Goal: Task Accomplishment & Management: Manage account settings

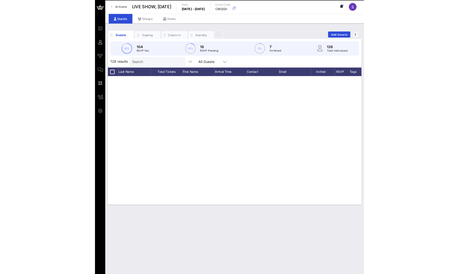
scroll to position [1642, 0]
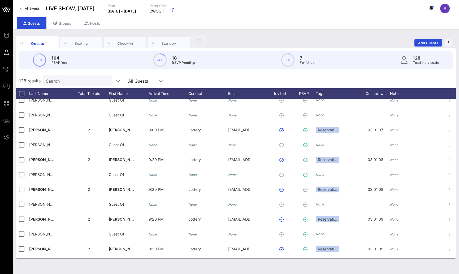
click at [270, 76] on div "128 results Search All Guests" at bounding box center [236, 80] width 440 height 15
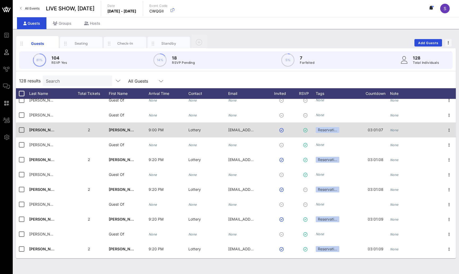
scroll to position [1744, 0]
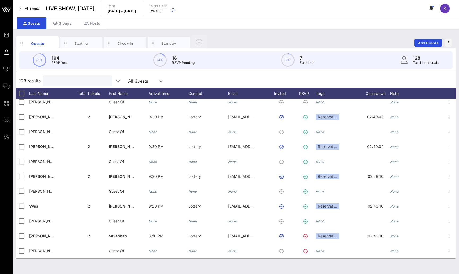
click at [79, 84] on input "text" at bounding box center [77, 80] width 62 height 7
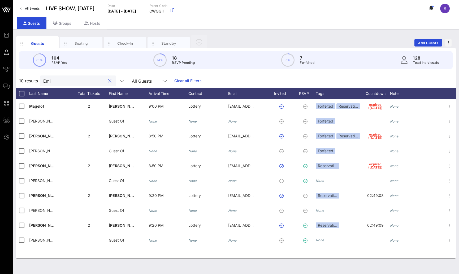
scroll to position [0, 0]
type input "[PERSON_NAME]"
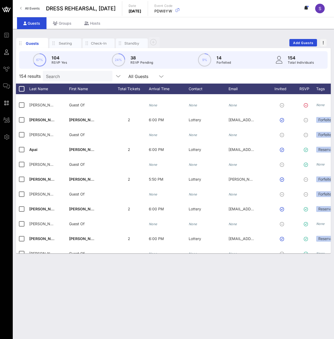
scroll to position [1816, 0]
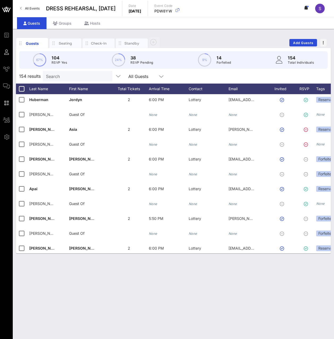
click at [70, 78] on input "Search" at bounding box center [77, 76] width 62 height 7
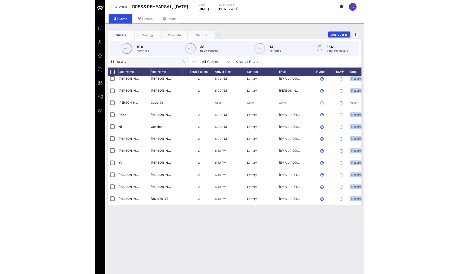
scroll to position [0, 0]
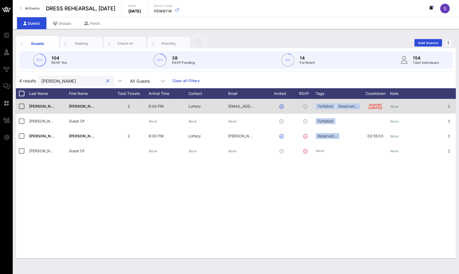
type input "alex"
click at [334, 106] on div "expired (1 day ago)" at bounding box center [375, 106] width 29 height 15
click at [334, 106] on div "Reservati…" at bounding box center [349, 106] width 24 height 6
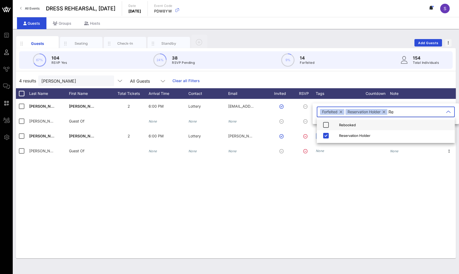
type input "Re"
click at [334, 123] on div "Rebooked" at bounding box center [395, 125] width 112 height 4
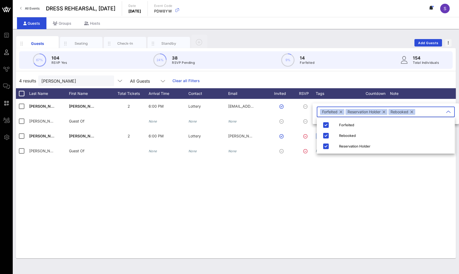
click at [334, 175] on div "Gittler Alexander 2 6:00 PM Lottery agittlercpa@gmail.com Forfeited Reservati… …" at bounding box center [236, 178] width 440 height 159
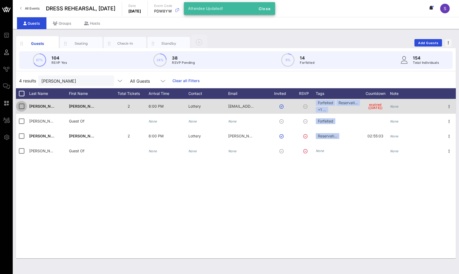
click at [25, 107] on div at bounding box center [21, 106] width 9 height 9
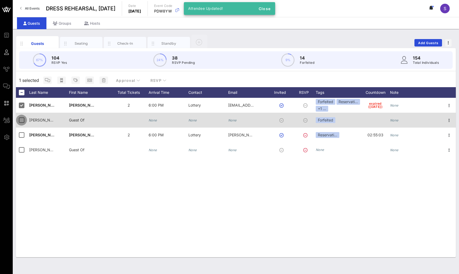
click at [24, 121] on div at bounding box center [21, 120] width 9 height 9
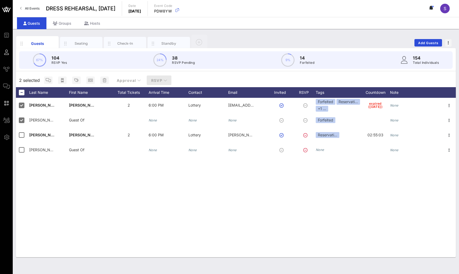
click at [153, 79] on span "RSVP" at bounding box center [159, 80] width 16 height 5
click at [158, 93] on div "Yes" at bounding box center [158, 93] width 16 height 5
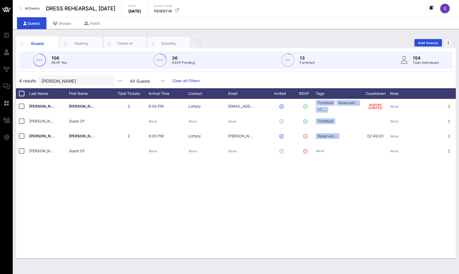
click at [178, 79] on link "Clear all Filters" at bounding box center [186, 81] width 27 height 6
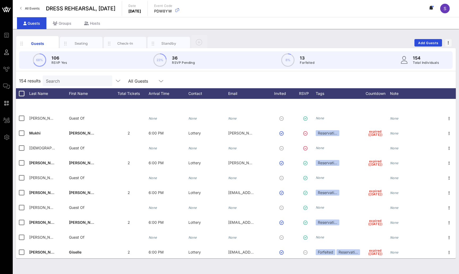
scroll to position [664, 0]
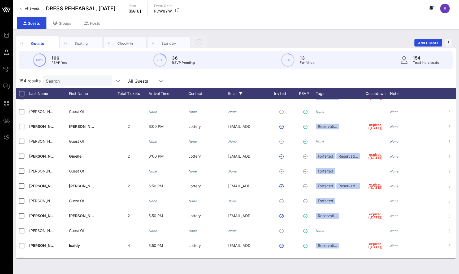
drag, startPoint x: 268, startPoint y: 73, endPoint x: 246, endPoint y: 96, distance: 31.9
click at [268, 73] on div "154 results Search All Guests" at bounding box center [236, 80] width 440 height 15
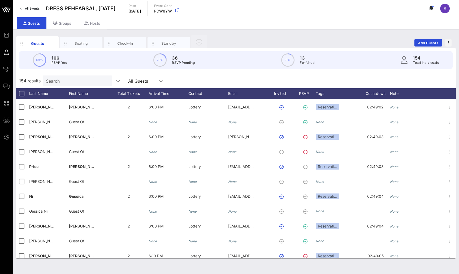
scroll to position [2131, 0]
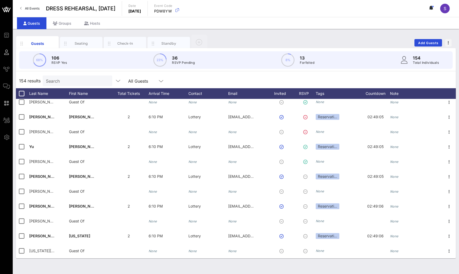
click at [244, 80] on div "154 results Search All Guests" at bounding box center [236, 80] width 440 height 15
click at [280, 93] on div "Invited" at bounding box center [282, 93] width 29 height 11
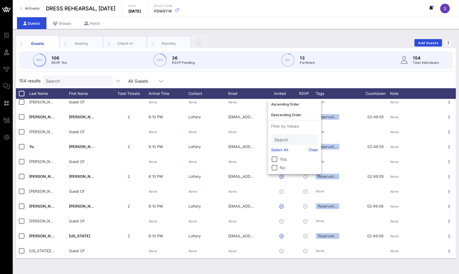
click at [311, 77] on div "154 results Search All Guests" at bounding box center [236, 80] width 440 height 15
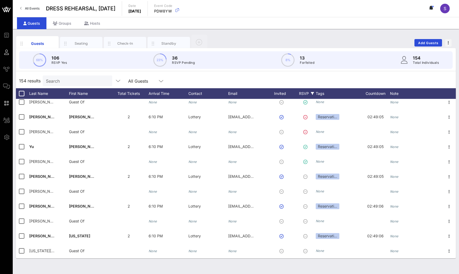
click at [308, 94] on div "RSVP" at bounding box center [306, 93] width 19 height 11
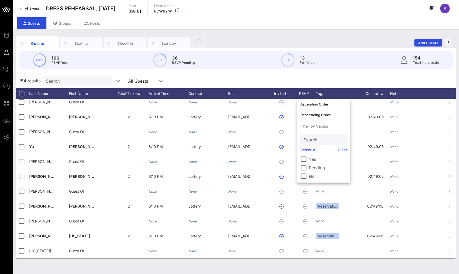
click at [321, 167] on label "Pending" at bounding box center [328, 167] width 38 height 5
click at [242, 69] on div "68% 106 RSVP Yes 23% 36 RSVP Pending 8% 13 Forfeited 154 Total Individuals" at bounding box center [236, 60] width 447 height 24
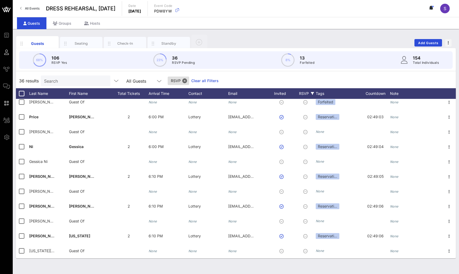
click at [238, 44] on div "Guests Seating Check-In Standby Add Guests" at bounding box center [236, 42] width 440 height 17
click at [210, 81] on link "Clear all Filters" at bounding box center [204, 81] width 27 height 6
